Goal: Find specific page/section: Find specific page/section

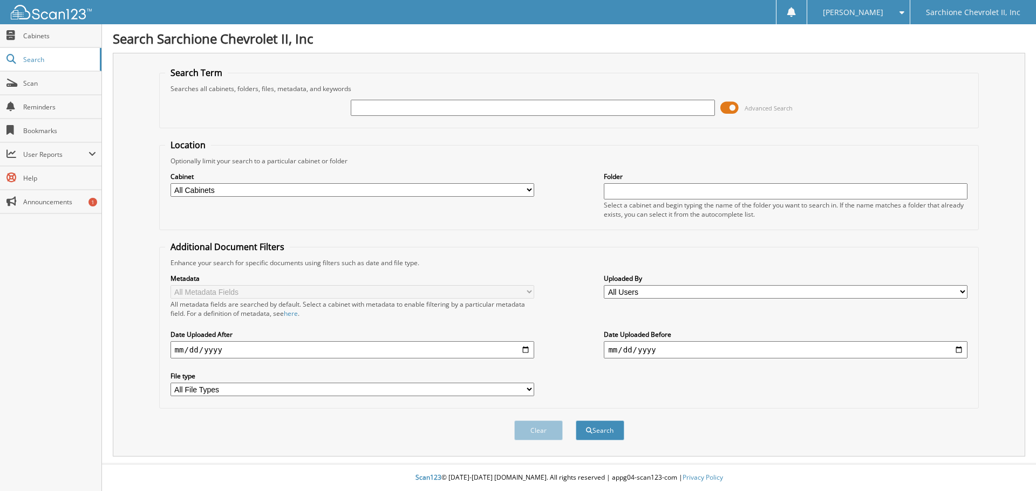
click at [508, 108] on input "text" at bounding box center [533, 108] width 364 height 16
type input "95981"
click at [575, 421] on button "Search" at bounding box center [599, 431] width 49 height 20
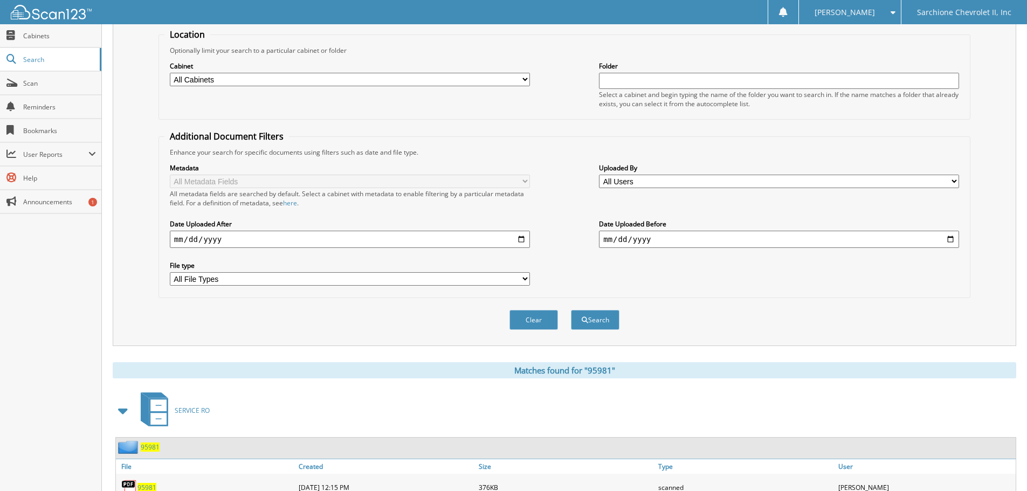
scroll to position [172, 0]
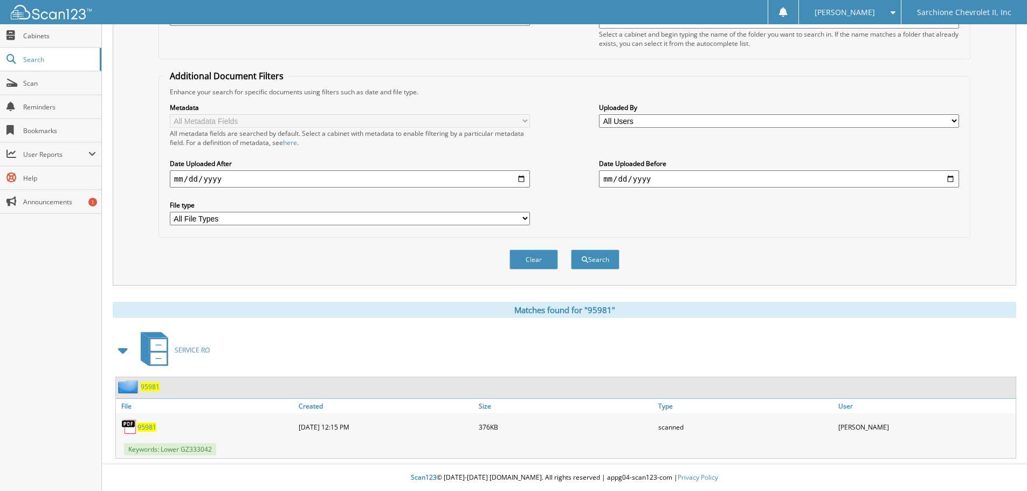
click at [141, 426] on span "95981" at bounding box center [147, 427] width 19 height 9
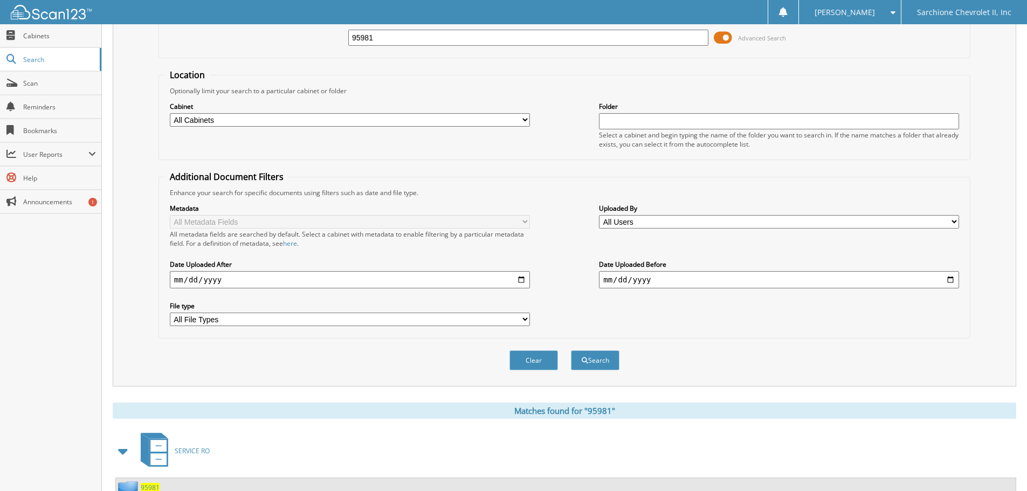
scroll to position [0, 0]
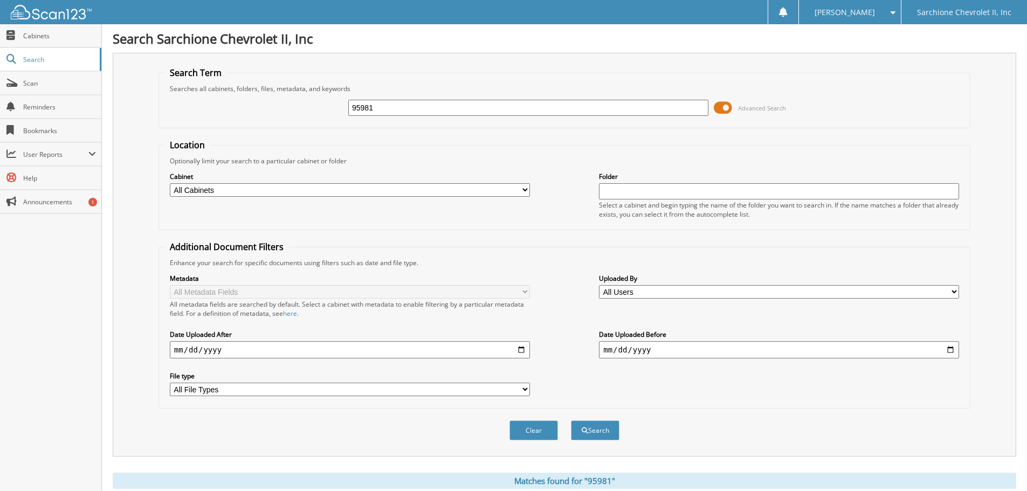
click at [499, 107] on input "95981" at bounding box center [528, 108] width 360 height 16
type input "94504"
click at [571, 421] on button "Search" at bounding box center [595, 431] width 49 height 20
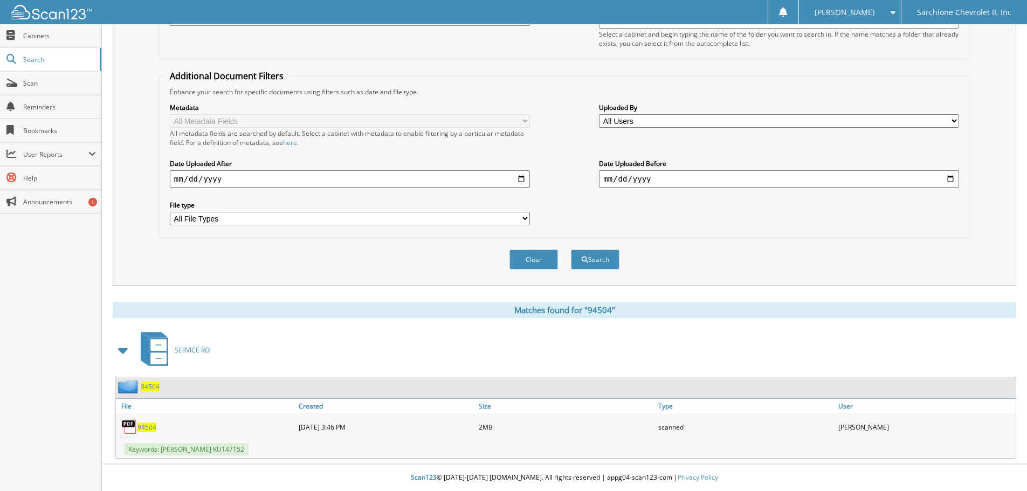
click at [147, 426] on span "94504" at bounding box center [147, 427] width 19 height 9
